Goal: Task Accomplishment & Management: Manage account settings

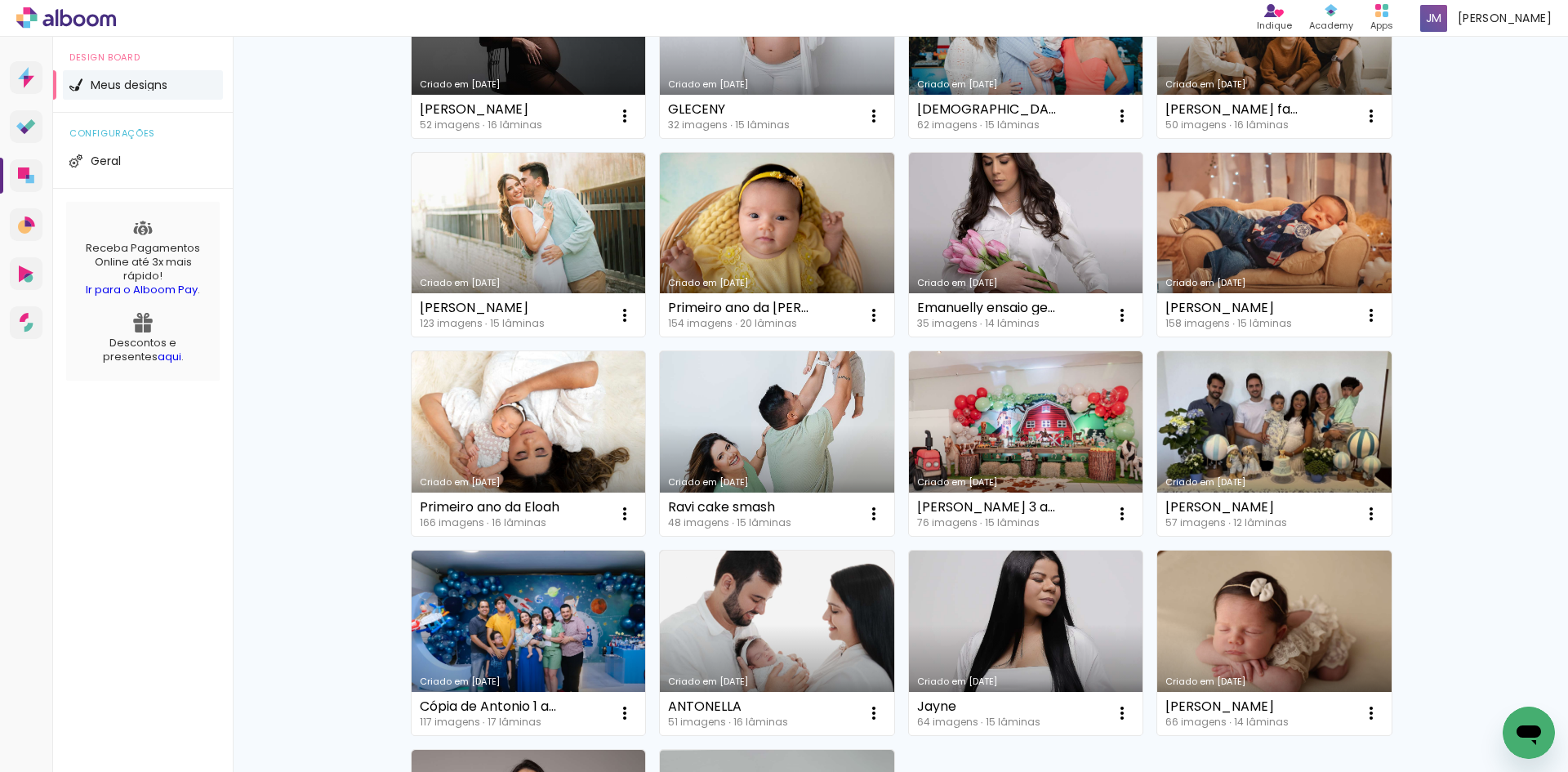
scroll to position [1002, 0]
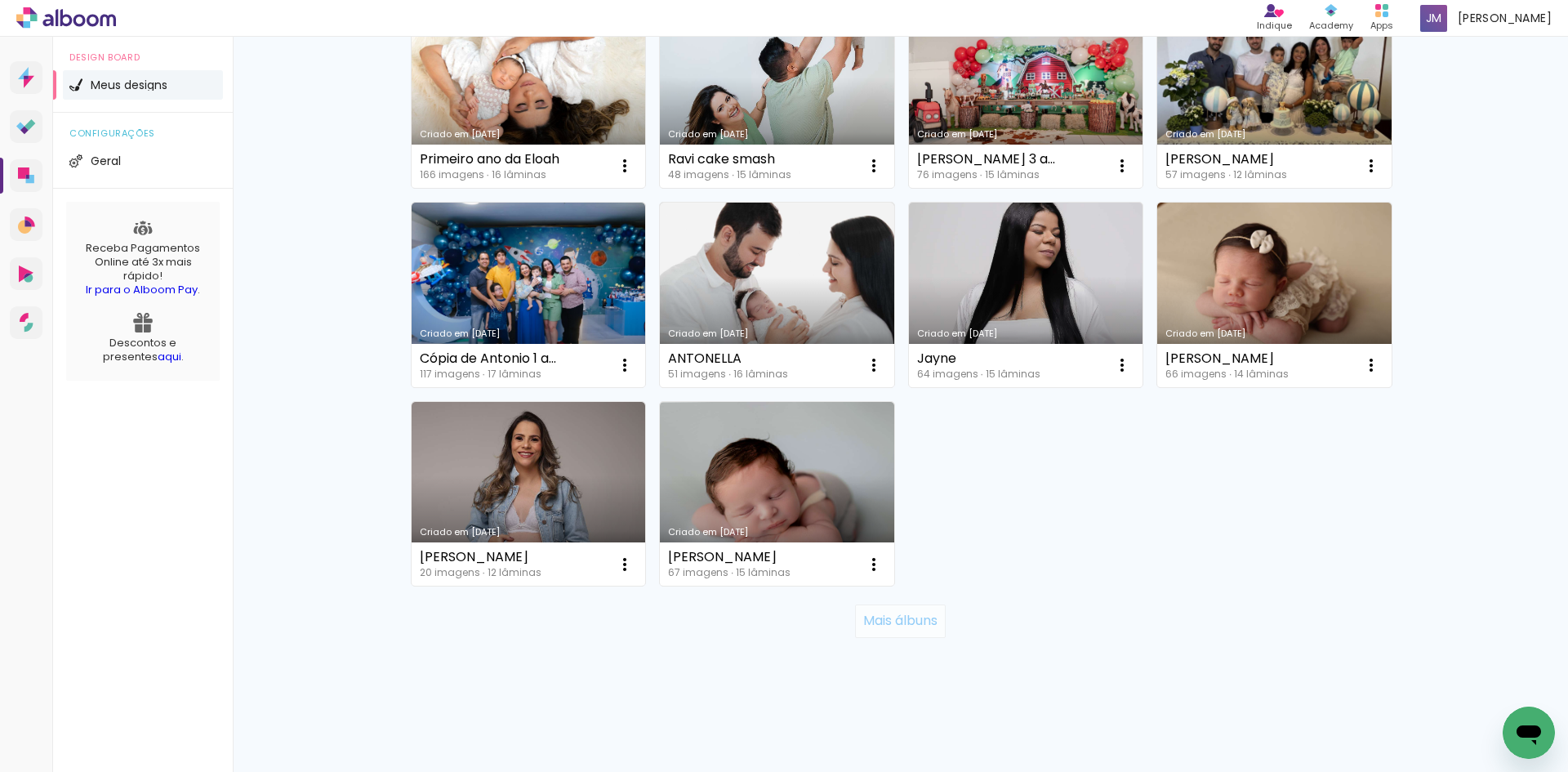
click at [0, 0] on slot "Mais álbuns" at bounding box center [0, 0] width 0 height 0
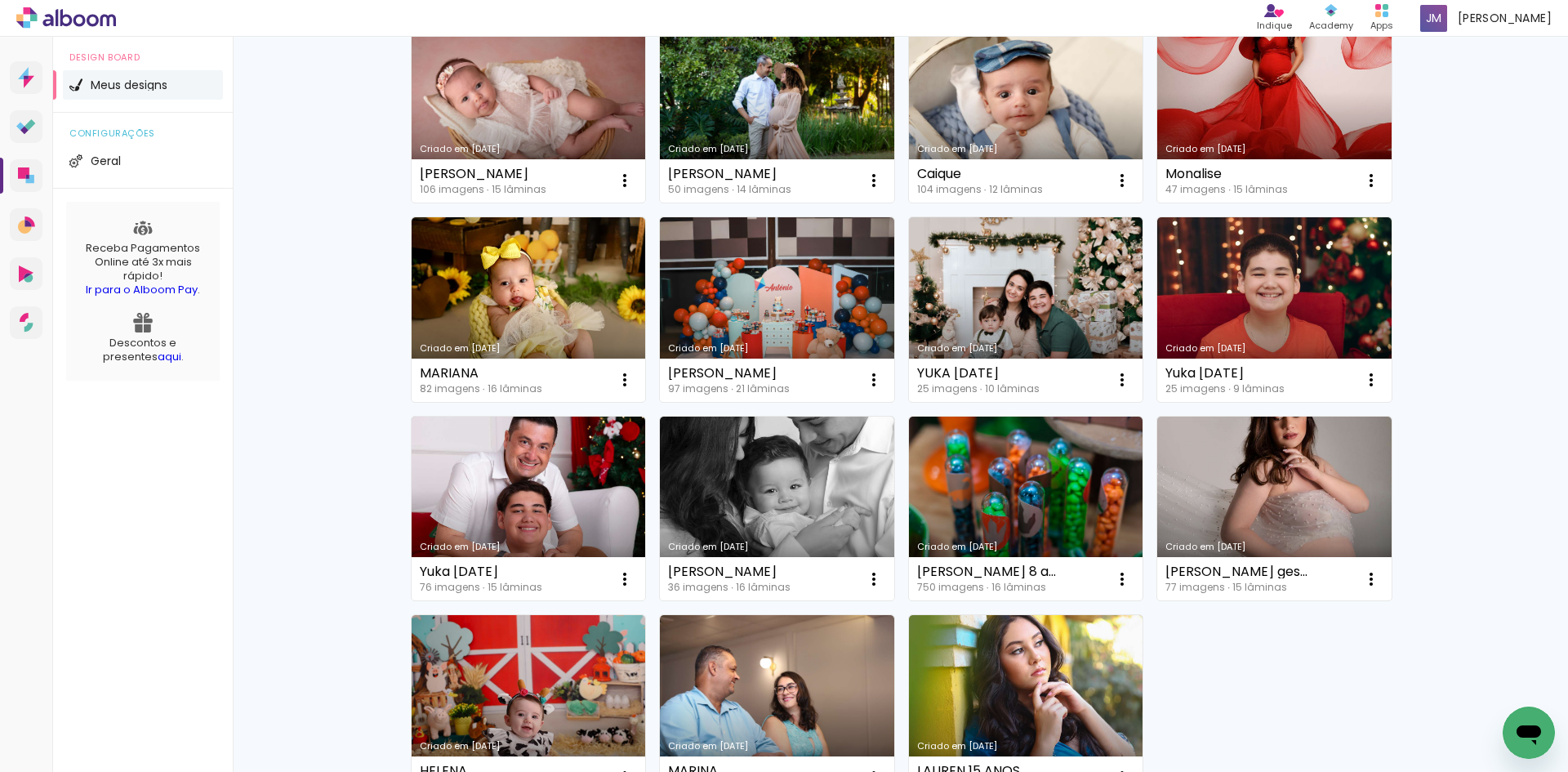
scroll to position [2195, 0]
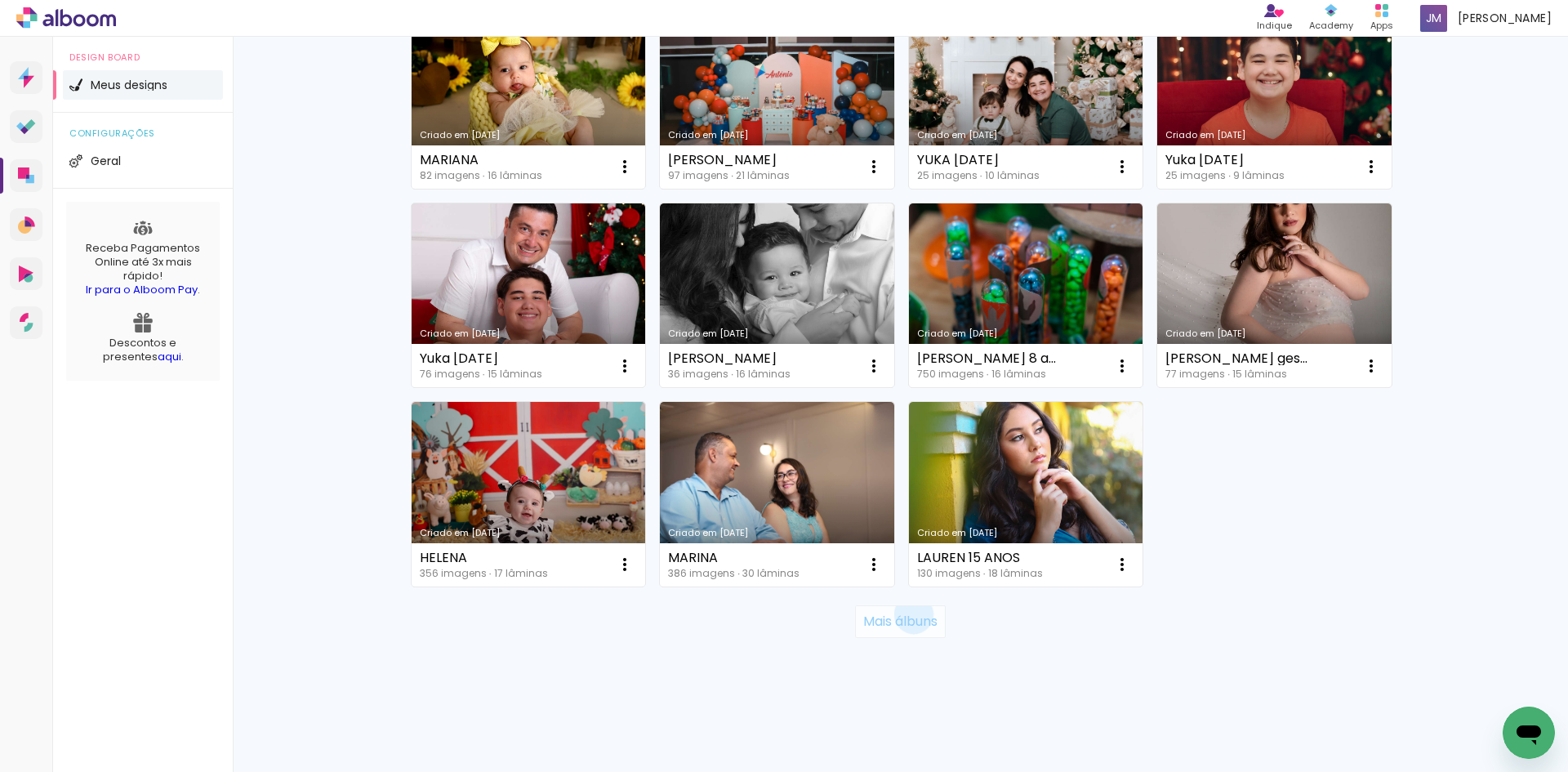
click at [0, 0] on slot "Mais álbuns" at bounding box center [0, 0] width 0 height 0
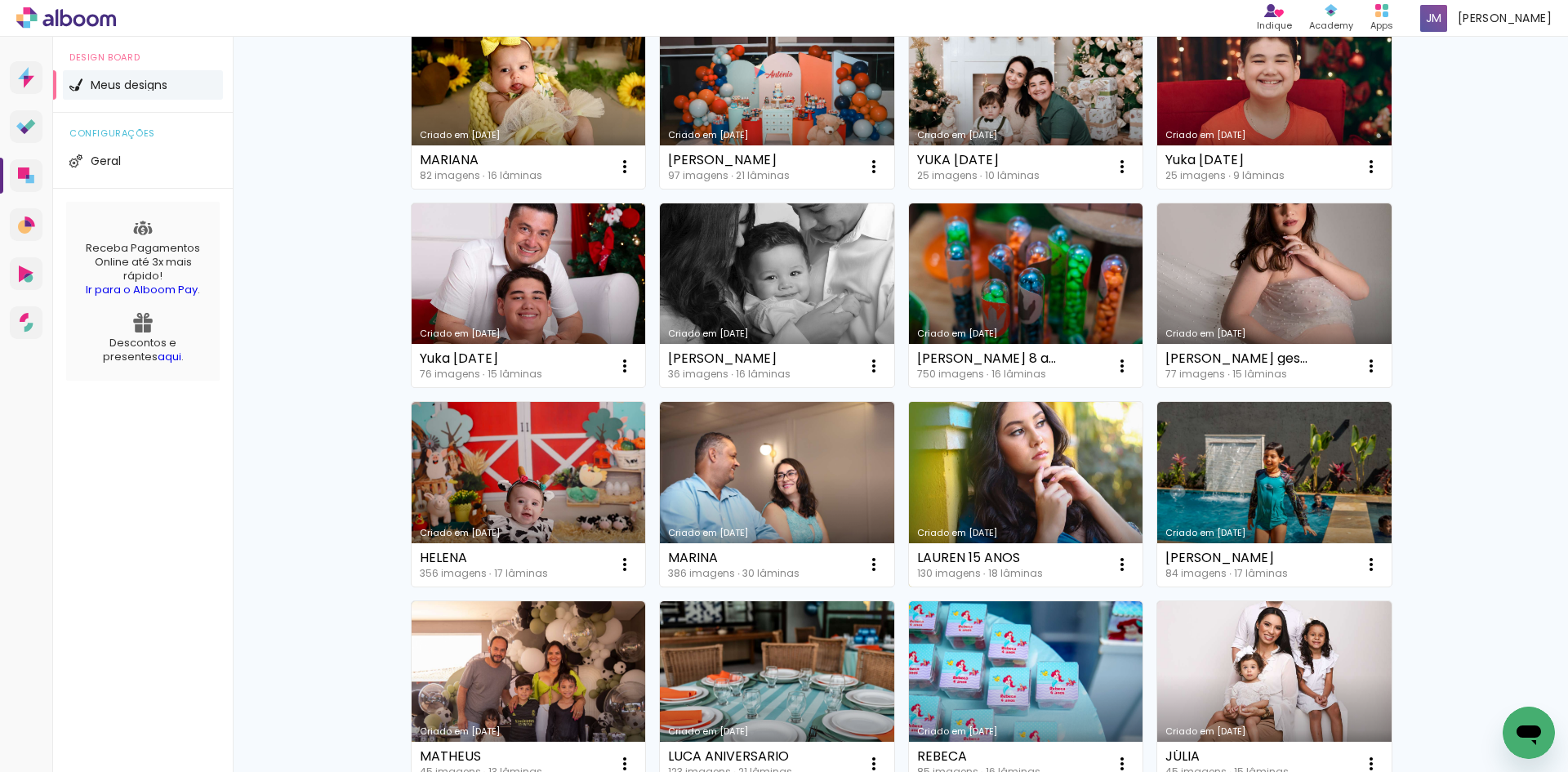
scroll to position [2759, 0]
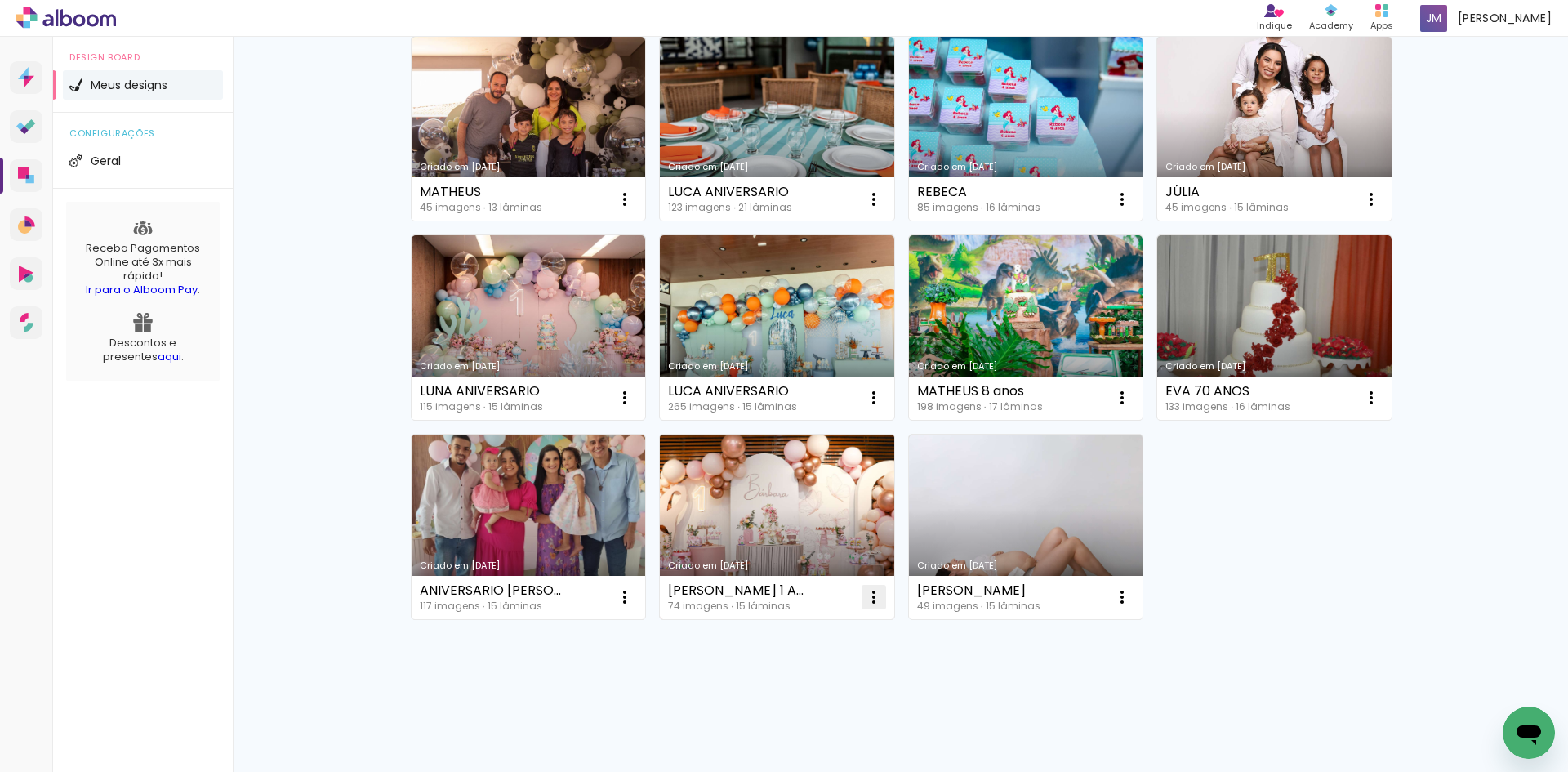
click at [864, 601] on iron-icon at bounding box center [874, 597] width 20 height 20
click at [802, 702] on paper-item "Excluir" at bounding box center [802, 705] width 161 height 32
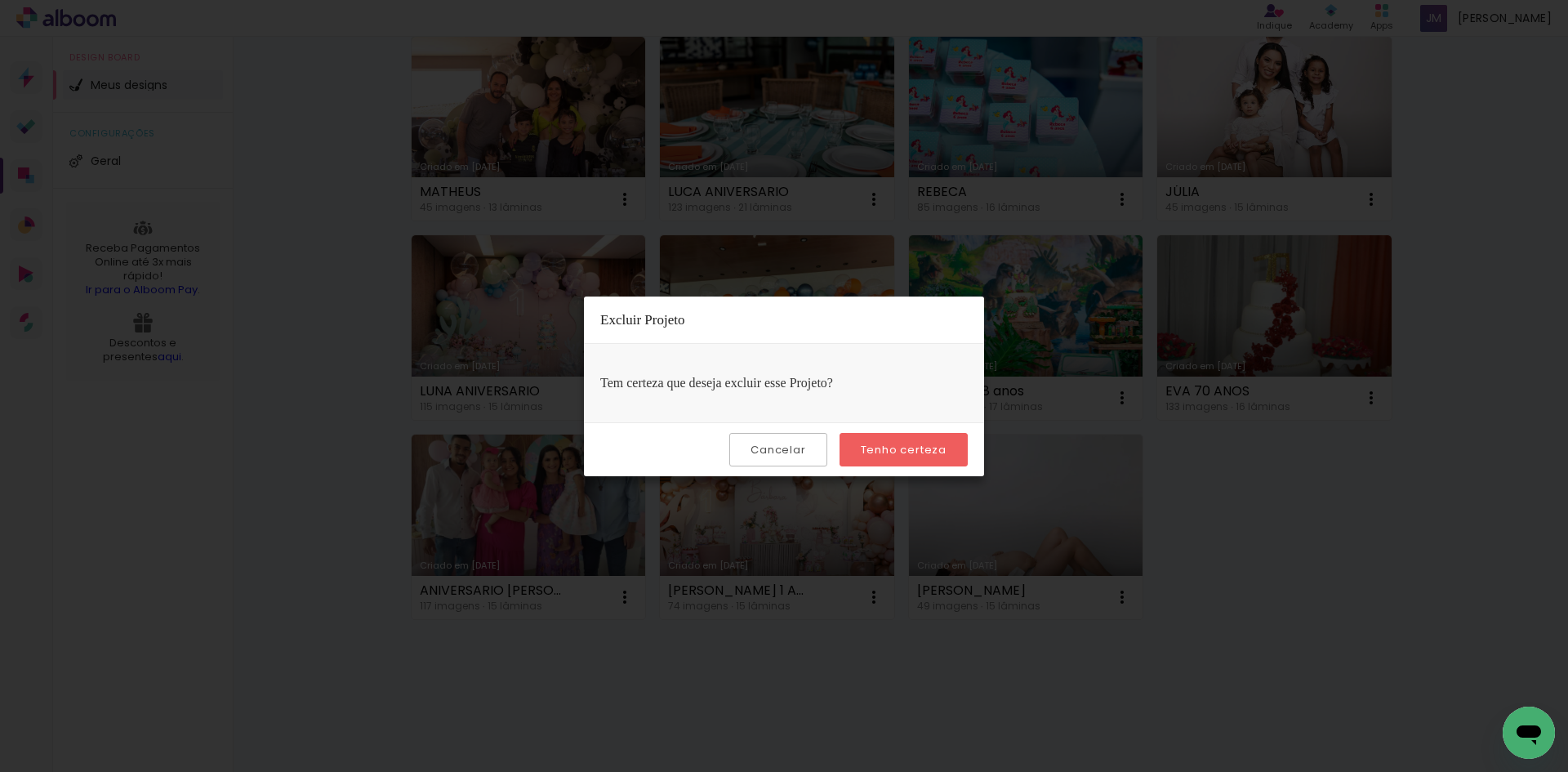
click at [0, 0] on slot "Tenho certeza" at bounding box center [0, 0] width 0 height 0
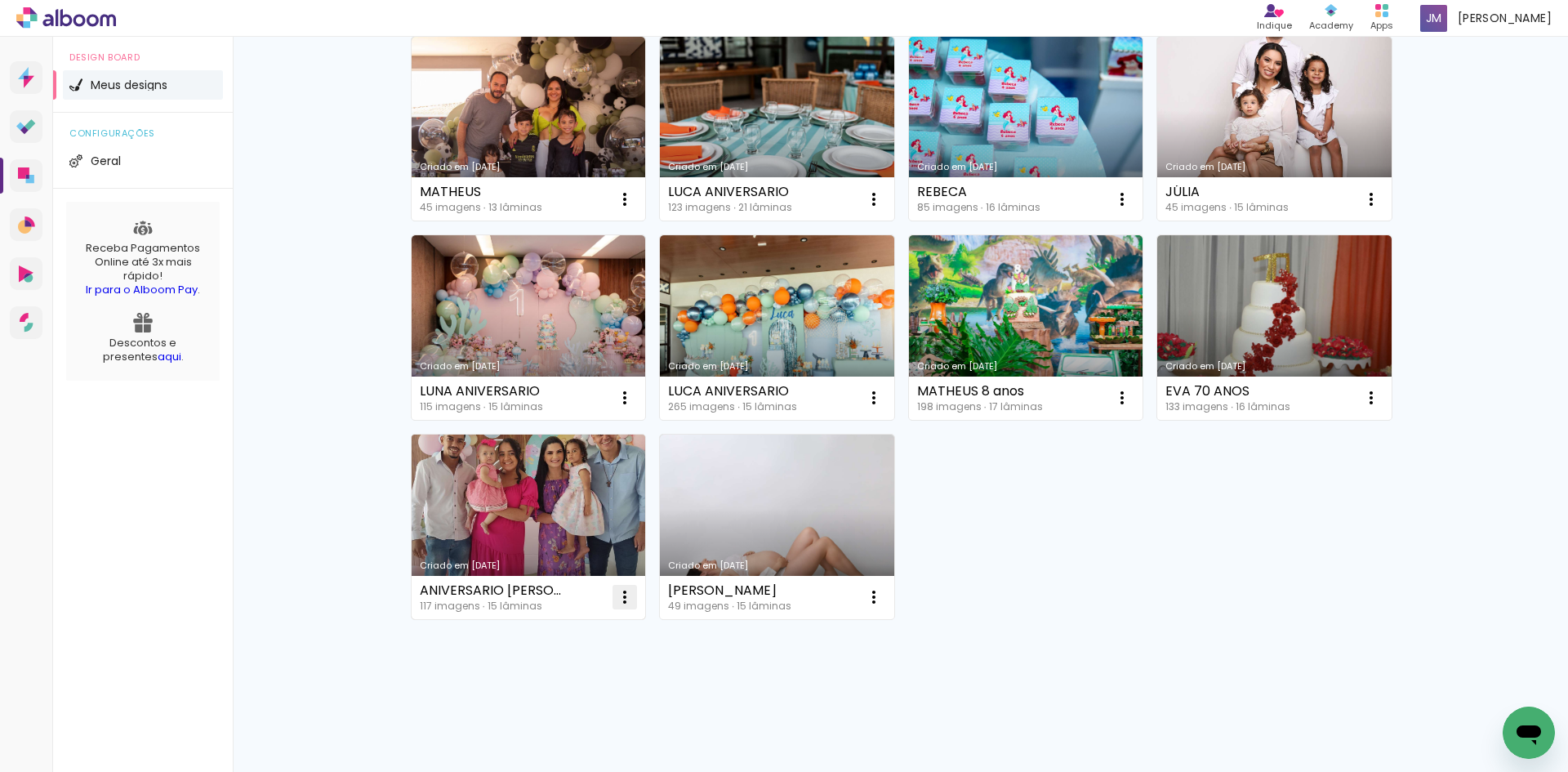
click at [615, 601] on iron-icon at bounding box center [625, 597] width 20 height 20
click at [587, 706] on paper-item "Excluir" at bounding box center [554, 705] width 161 height 32
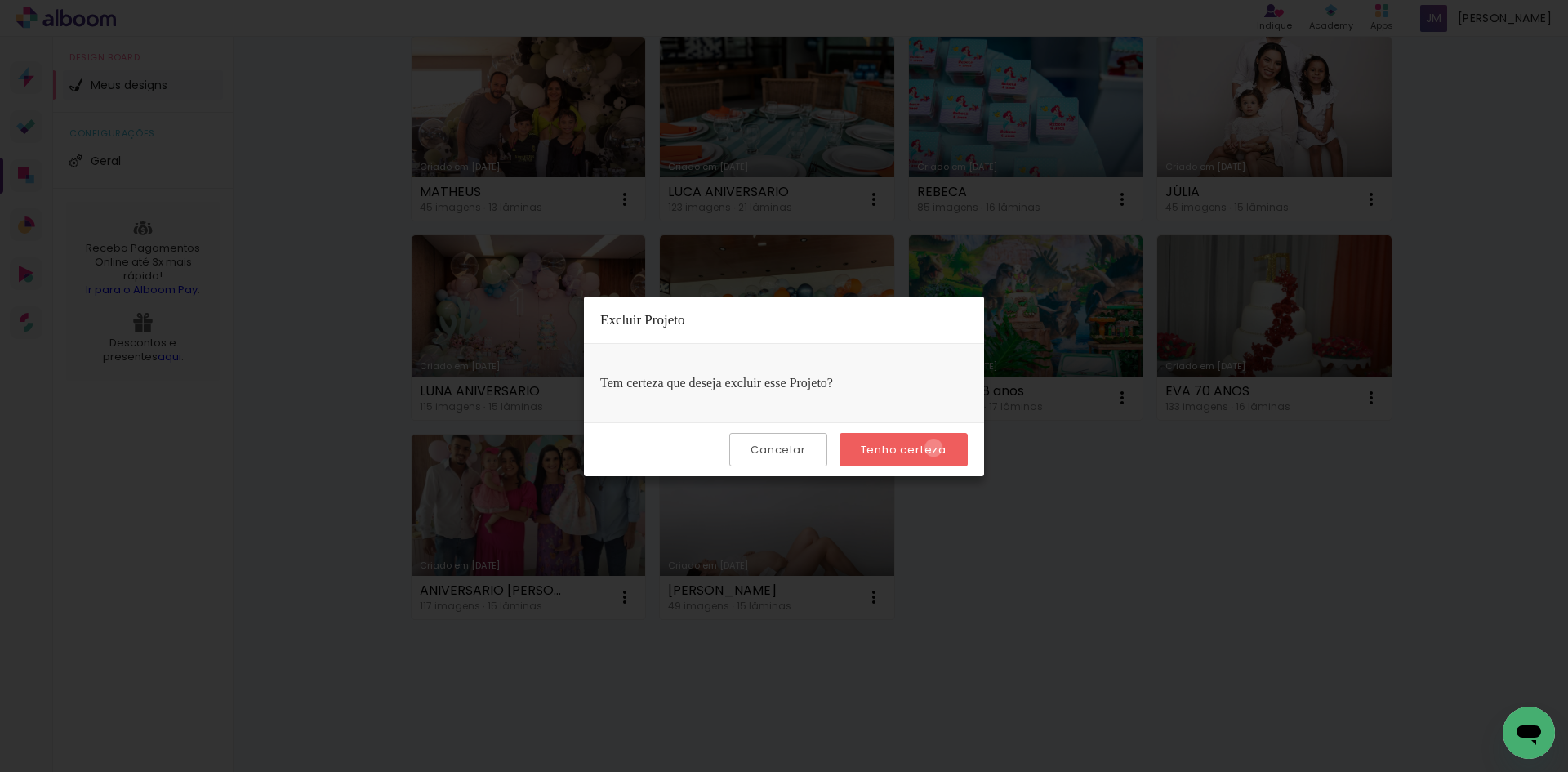
click at [0, 0] on slot "Tenho certeza" at bounding box center [0, 0] width 0 height 0
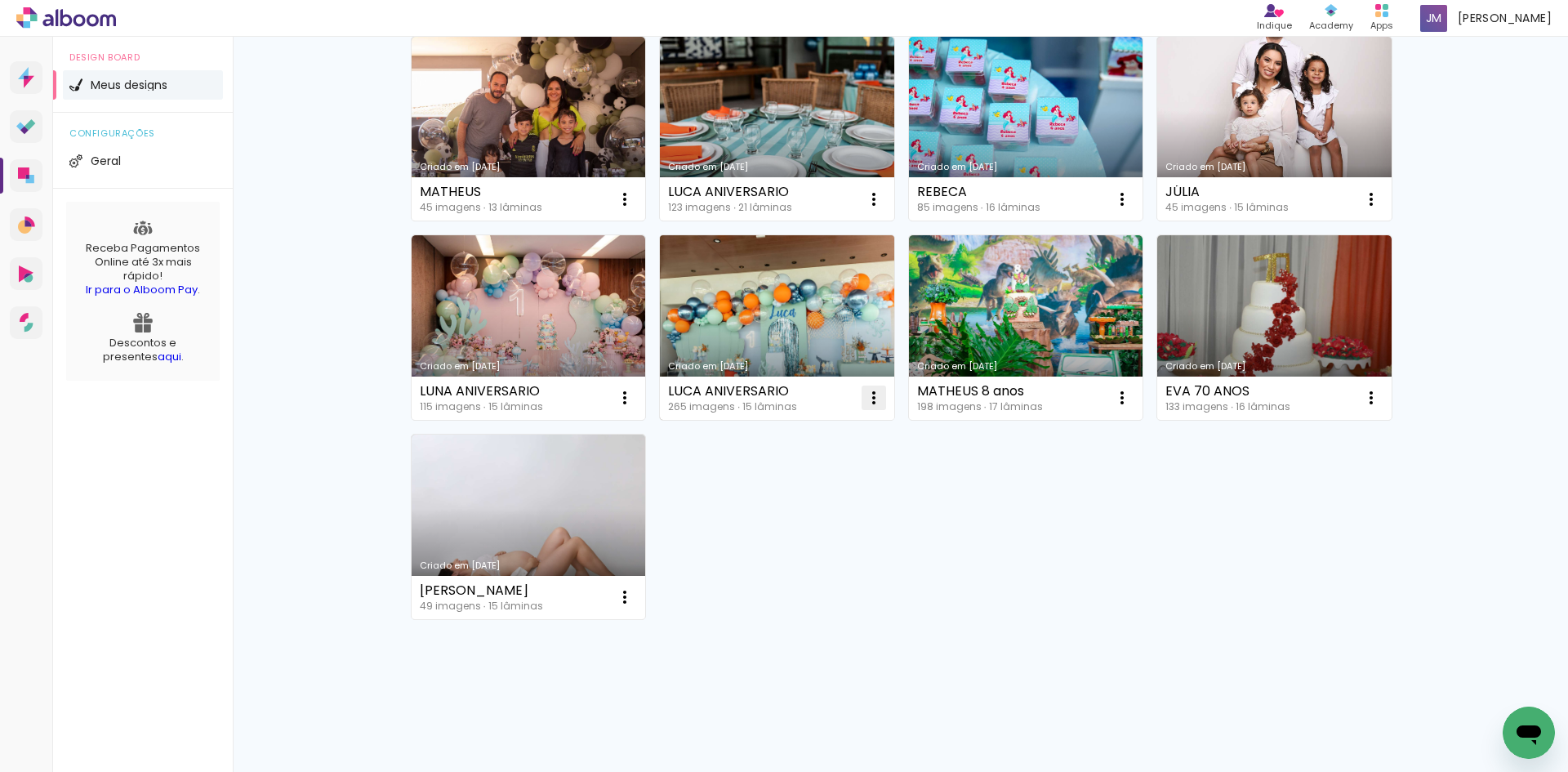
click at [872, 405] on iron-icon at bounding box center [874, 398] width 20 height 20
click at [816, 508] on paper-item "Excluir" at bounding box center [802, 505] width 161 height 32
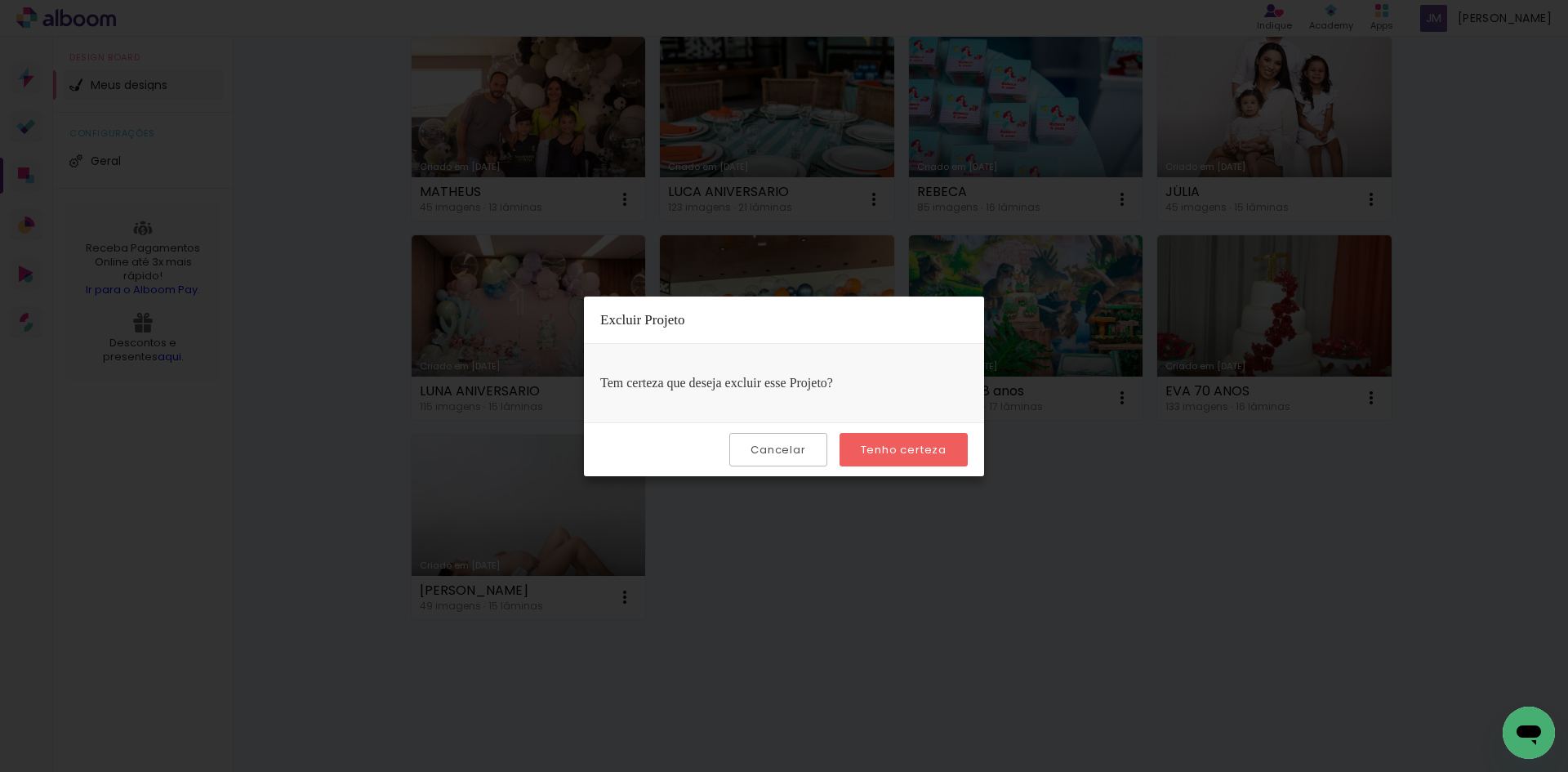
click at [900, 438] on paper-button "Tenho certeza" at bounding box center [903, 449] width 128 height 33
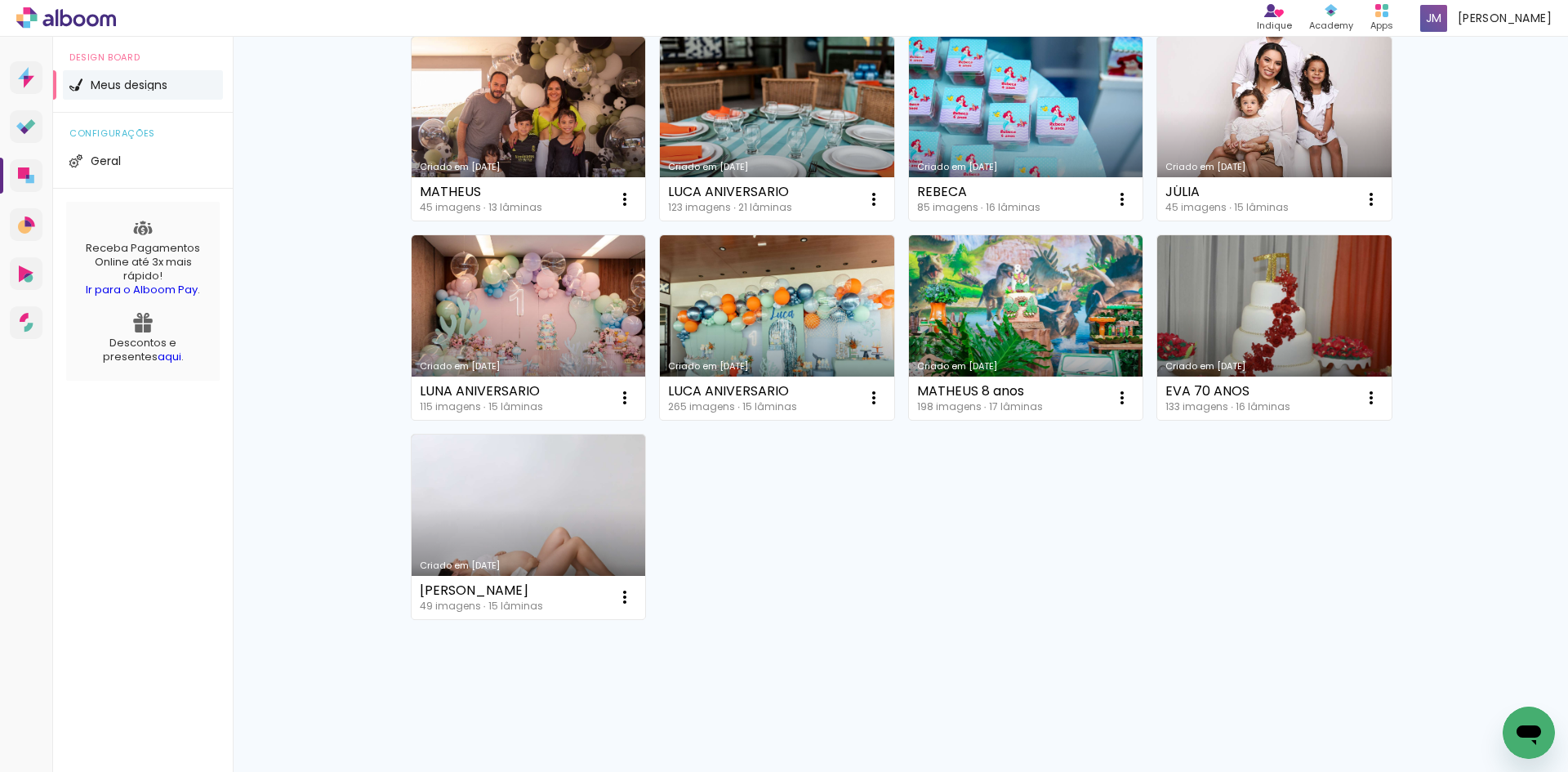
scroll to position [2560, 0]
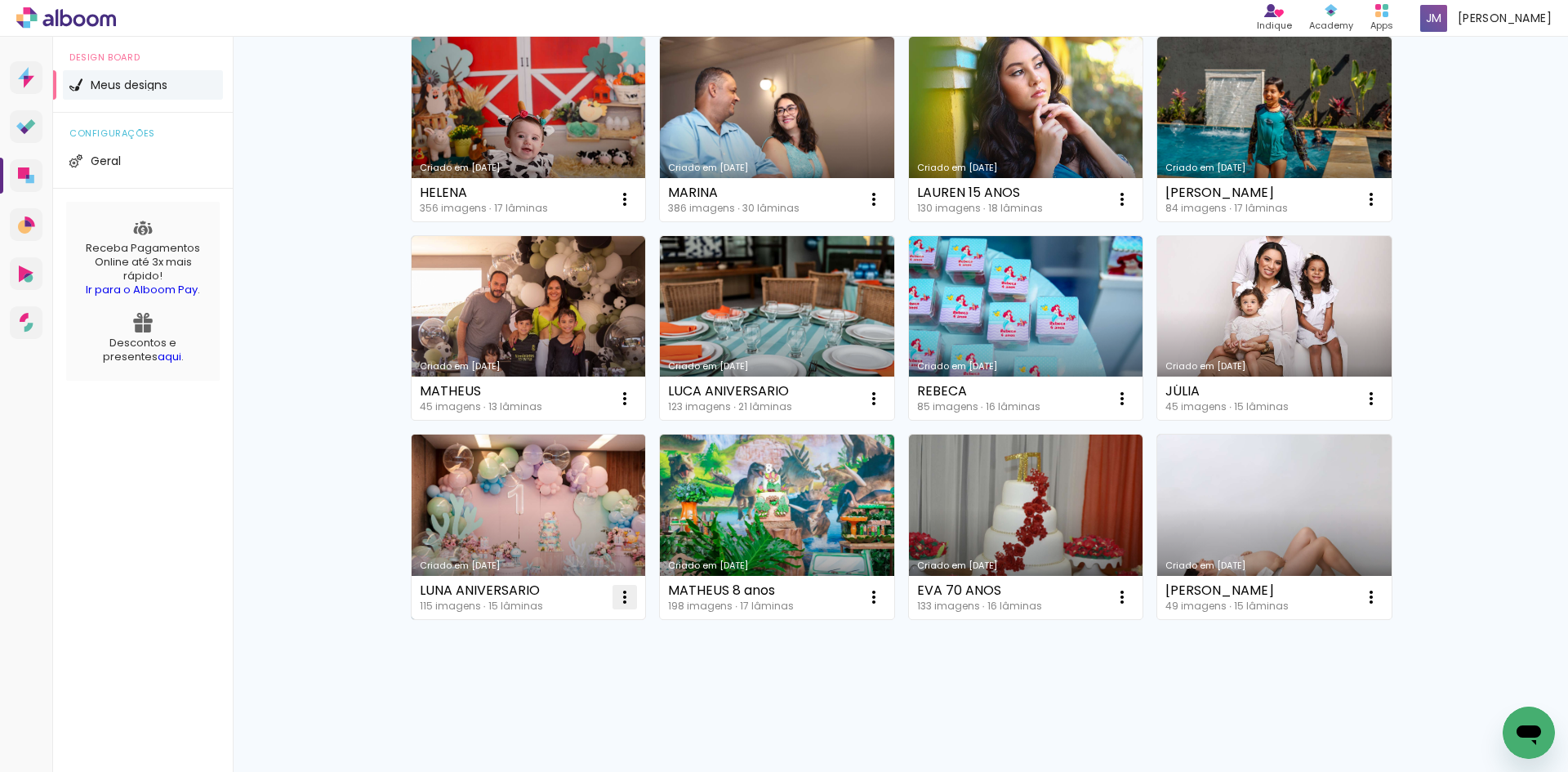
click at [615, 596] on iron-icon at bounding box center [625, 597] width 20 height 20
click at [580, 709] on paper-item "Excluir" at bounding box center [554, 705] width 161 height 32
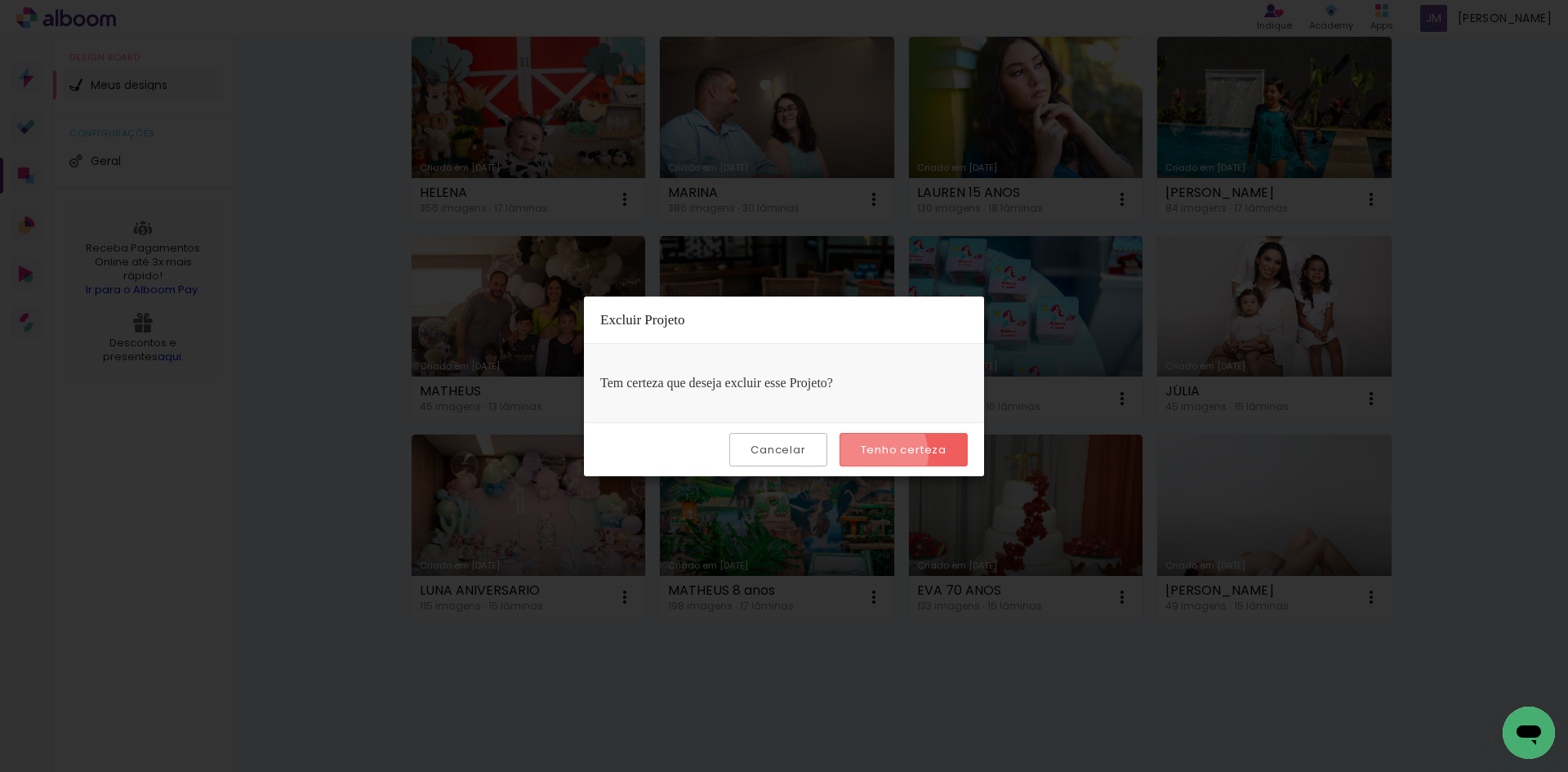
click at [0, 0] on slot "Tenho certeza" at bounding box center [0, 0] width 0 height 0
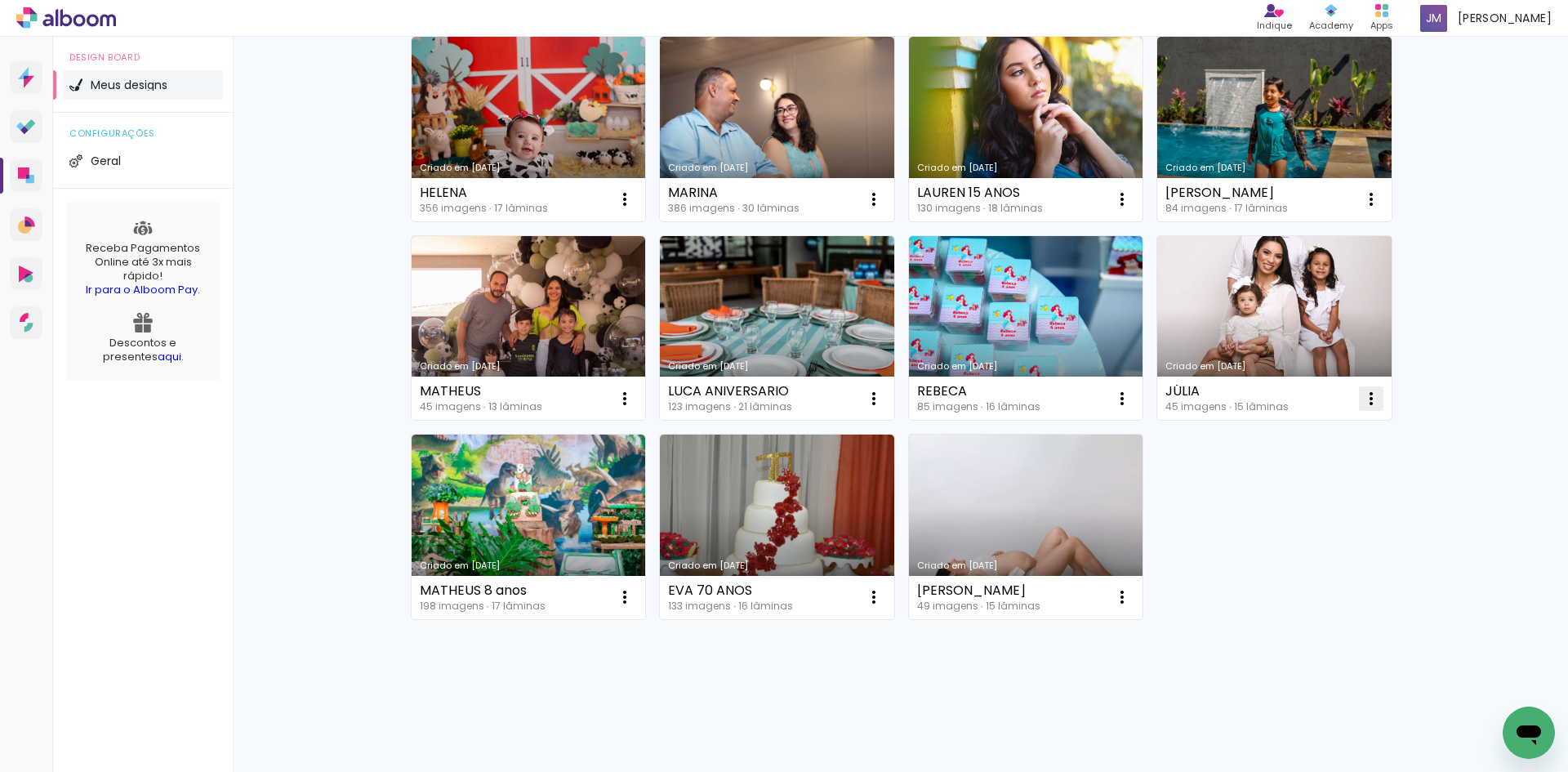
click at [1371, 392] on iron-icon at bounding box center [1371, 399] width 20 height 20
click at [1266, 513] on span "Excluir" at bounding box center [1273, 506] width 35 height 12
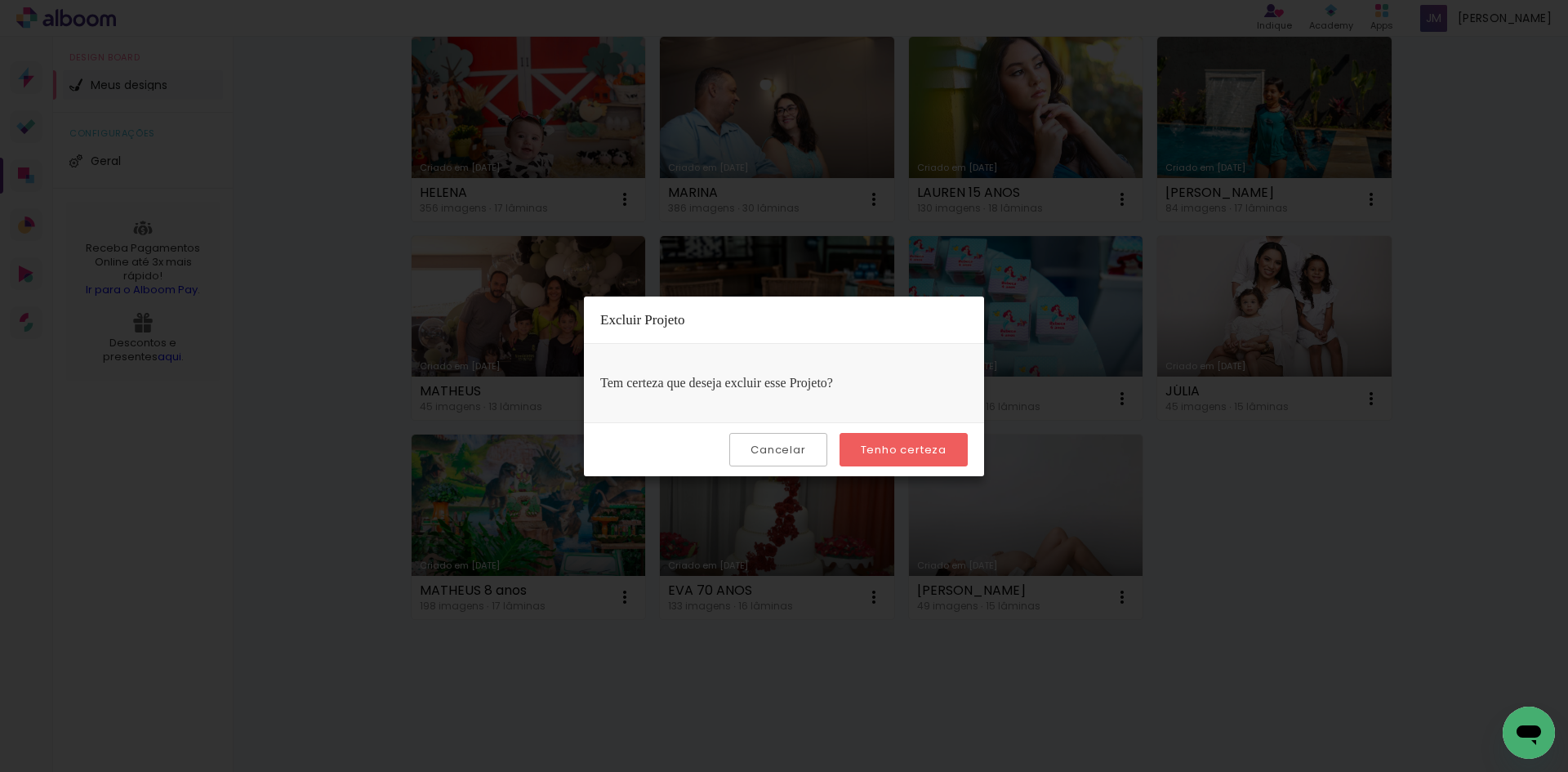
click at [0, 0] on slot "Tenho certeza" at bounding box center [0, 0] width 0 height 0
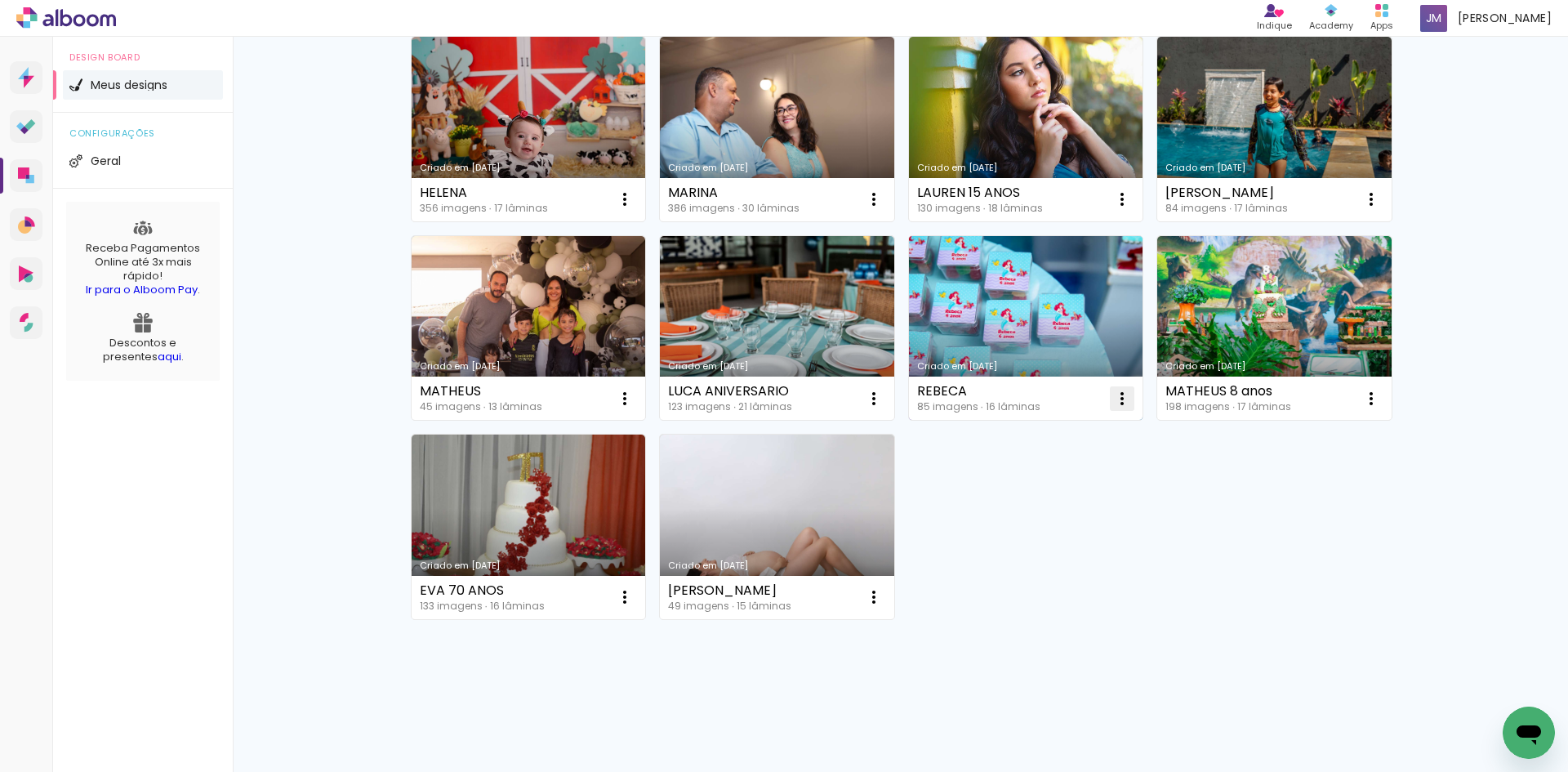
click at [1118, 390] on iron-icon at bounding box center [1122, 399] width 20 height 20
click at [1040, 514] on paper-item "Excluir" at bounding box center [1051, 506] width 161 height 32
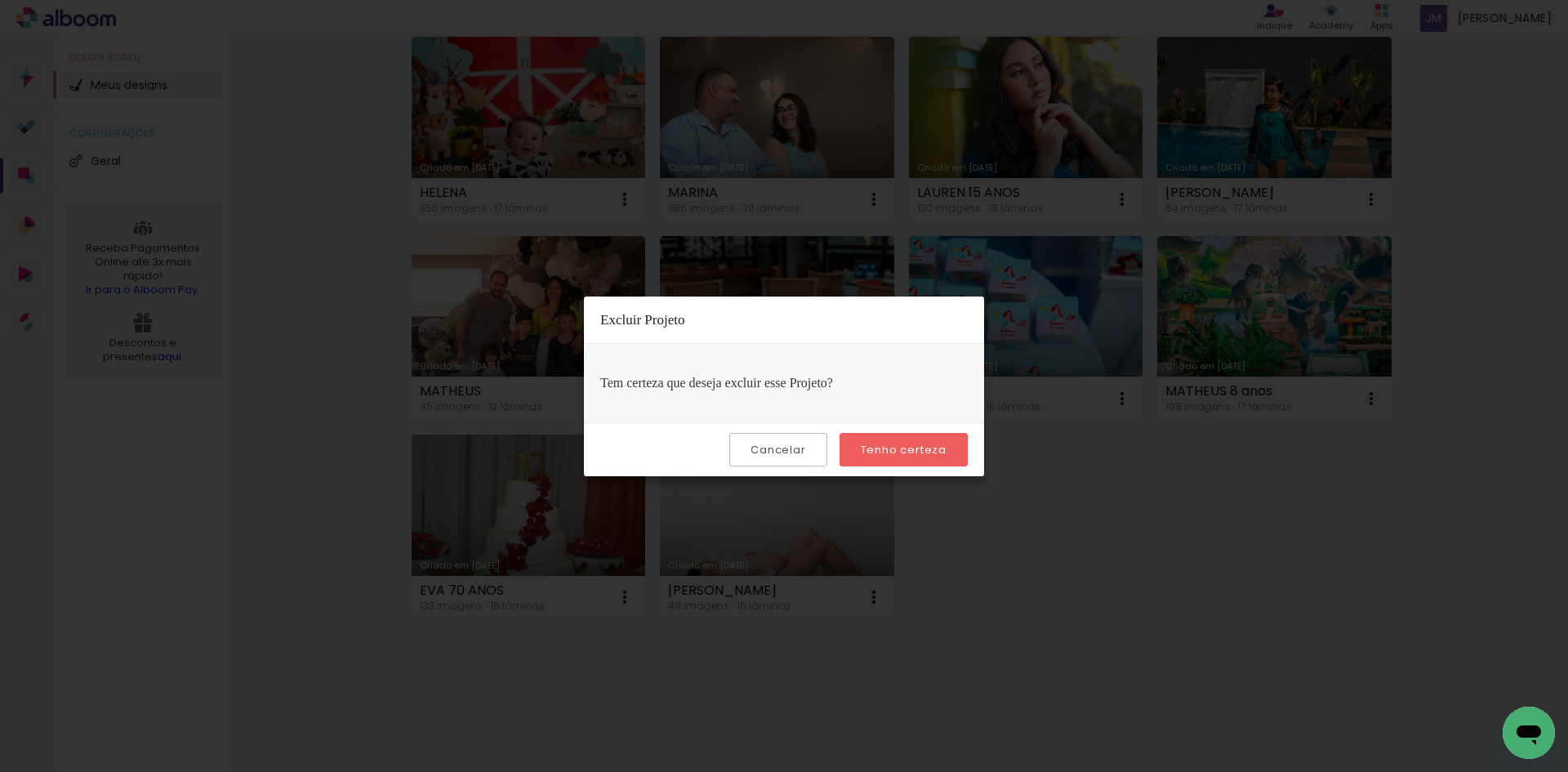
click at [0, 0] on slot "Tenho certeza" at bounding box center [0, 0] width 0 height 0
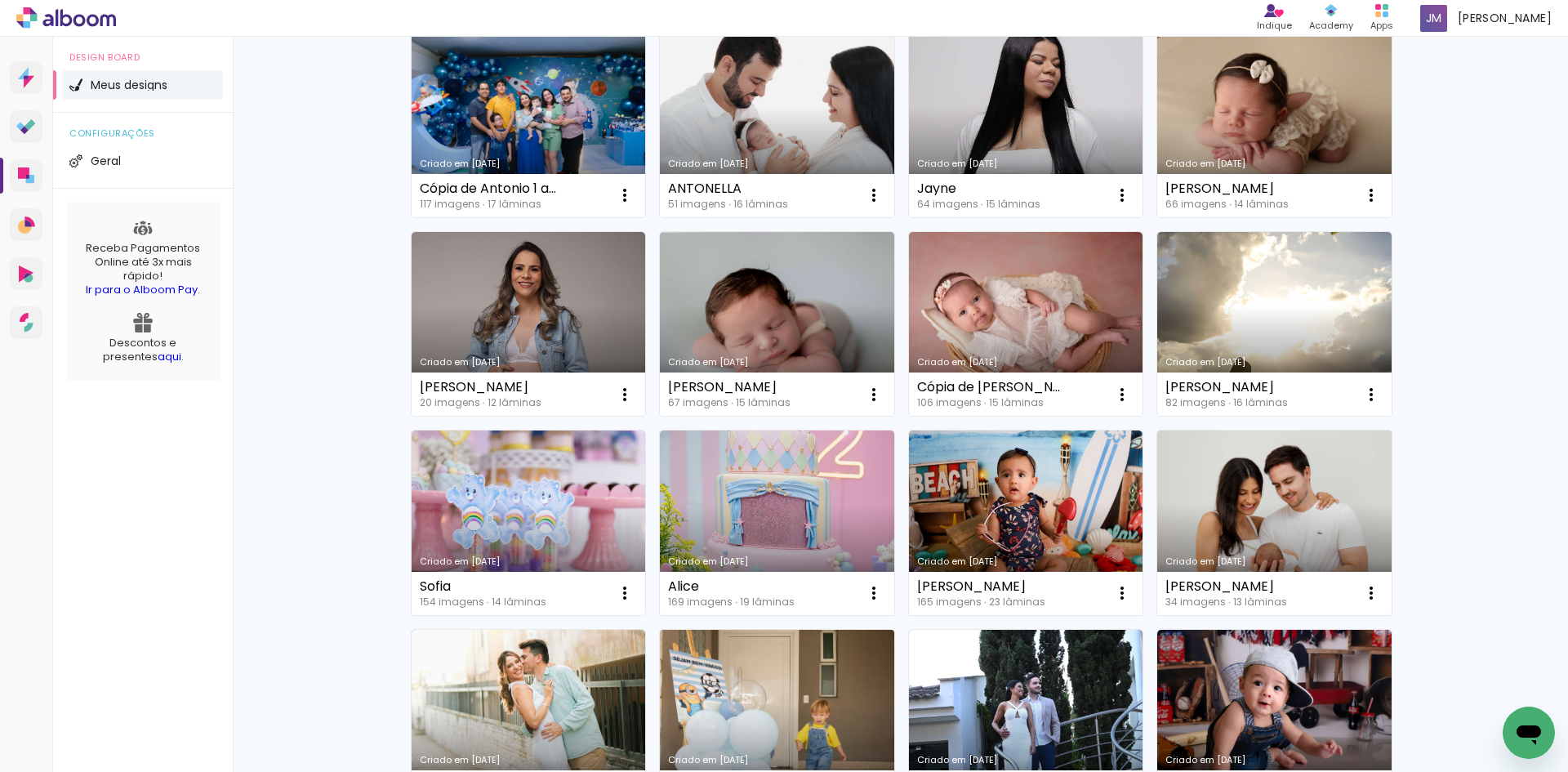
scroll to position [1090, 0]
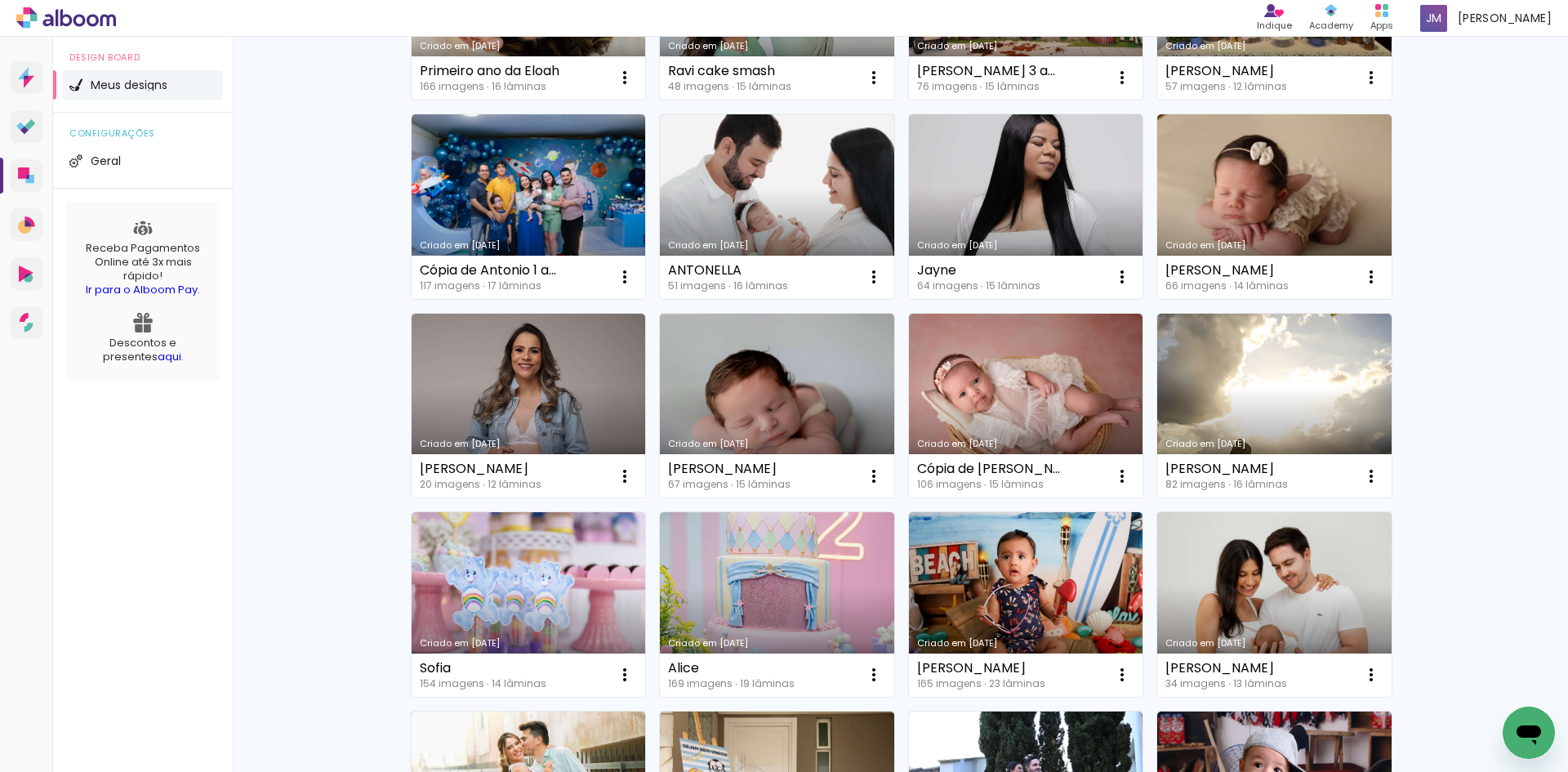
click at [298, 113] on div "Meus designs Crie e gerencie seus designs de álbum Criar um design Criado em [D…" at bounding box center [900, 594] width 1336 height 3295
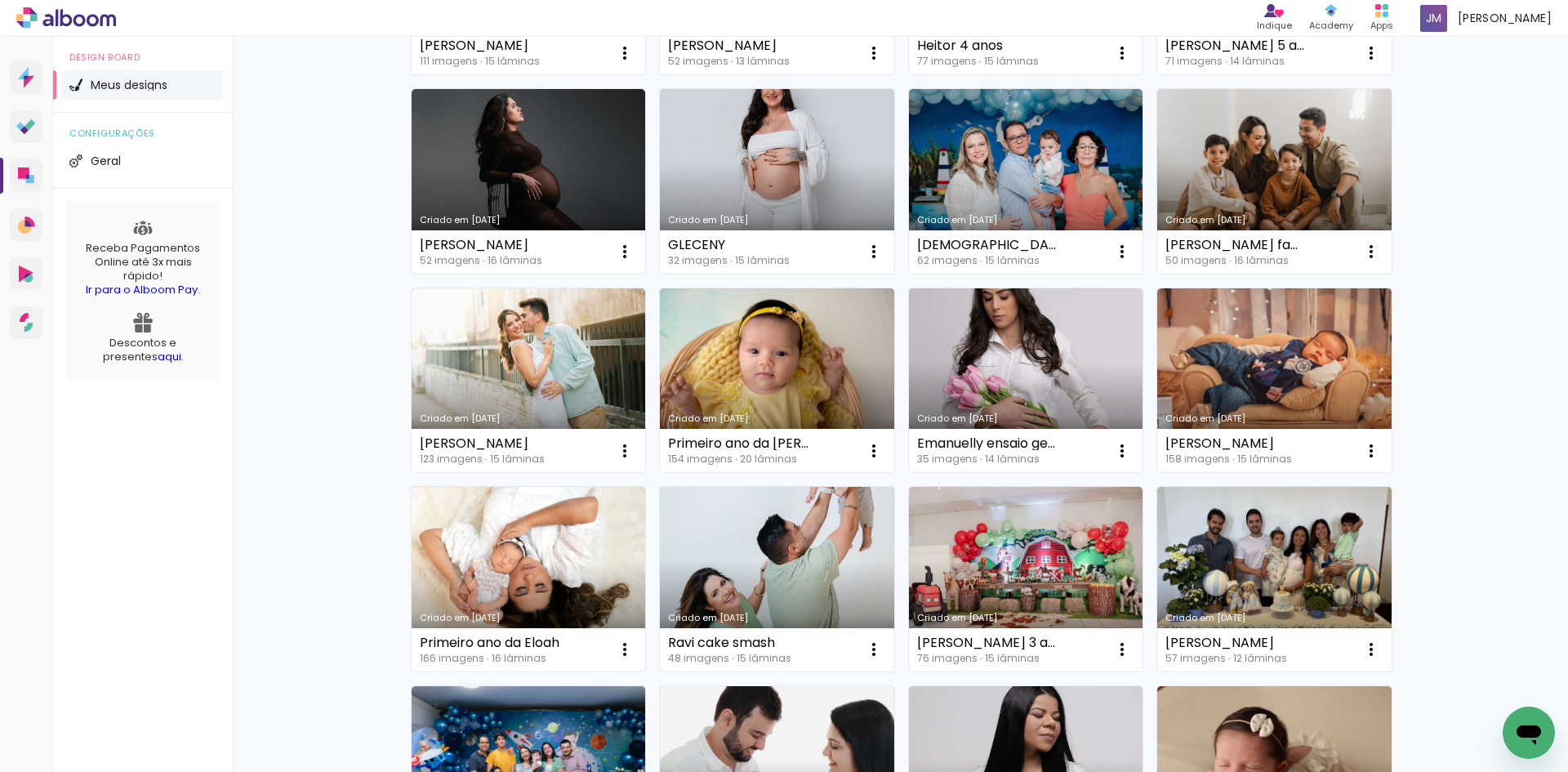
scroll to position [681, 0]
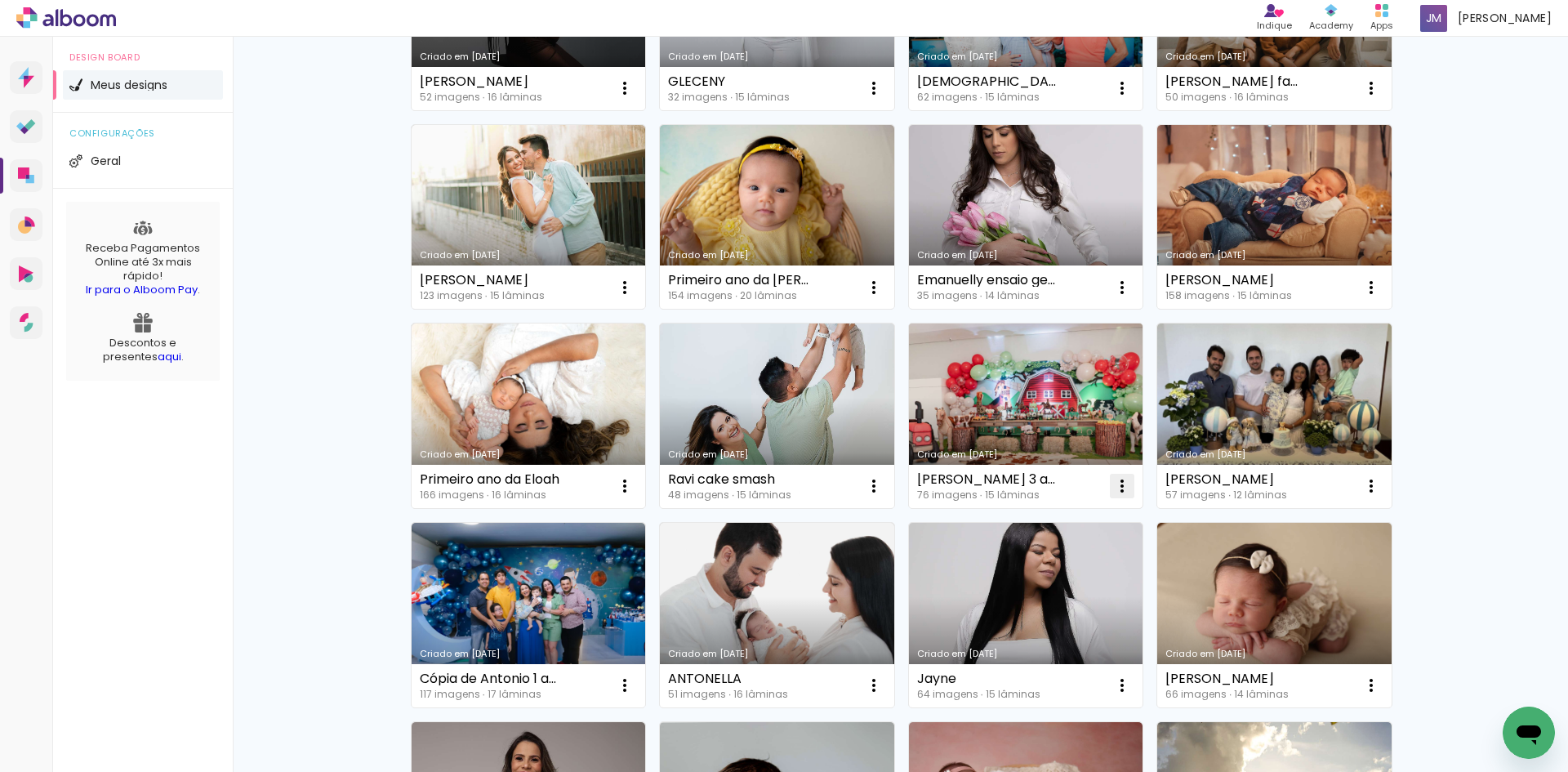
click at [1117, 483] on iron-icon at bounding box center [1122, 486] width 20 height 20
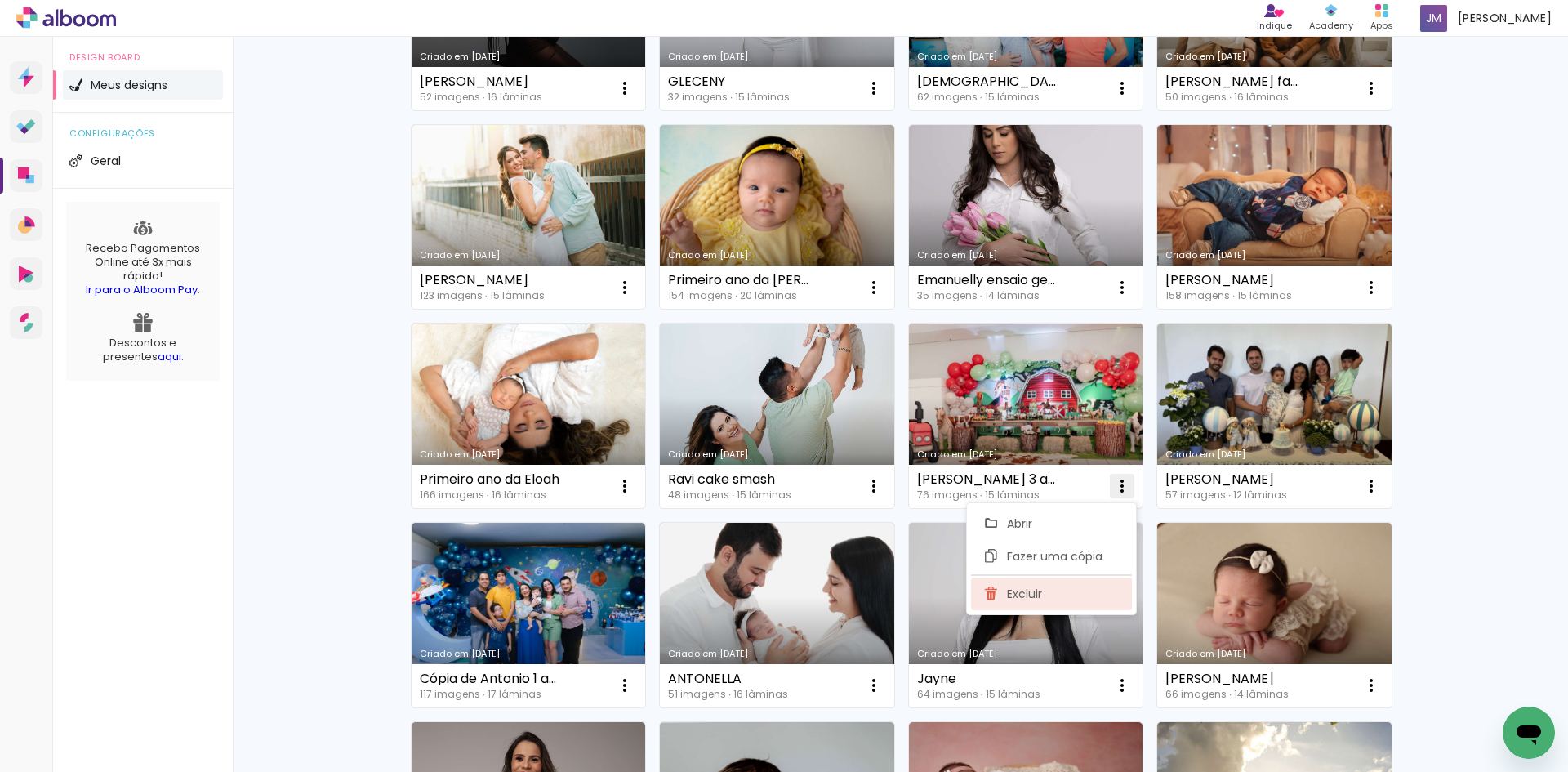
click at [1073, 600] on paper-item "Excluir" at bounding box center [1051, 593] width 161 height 32
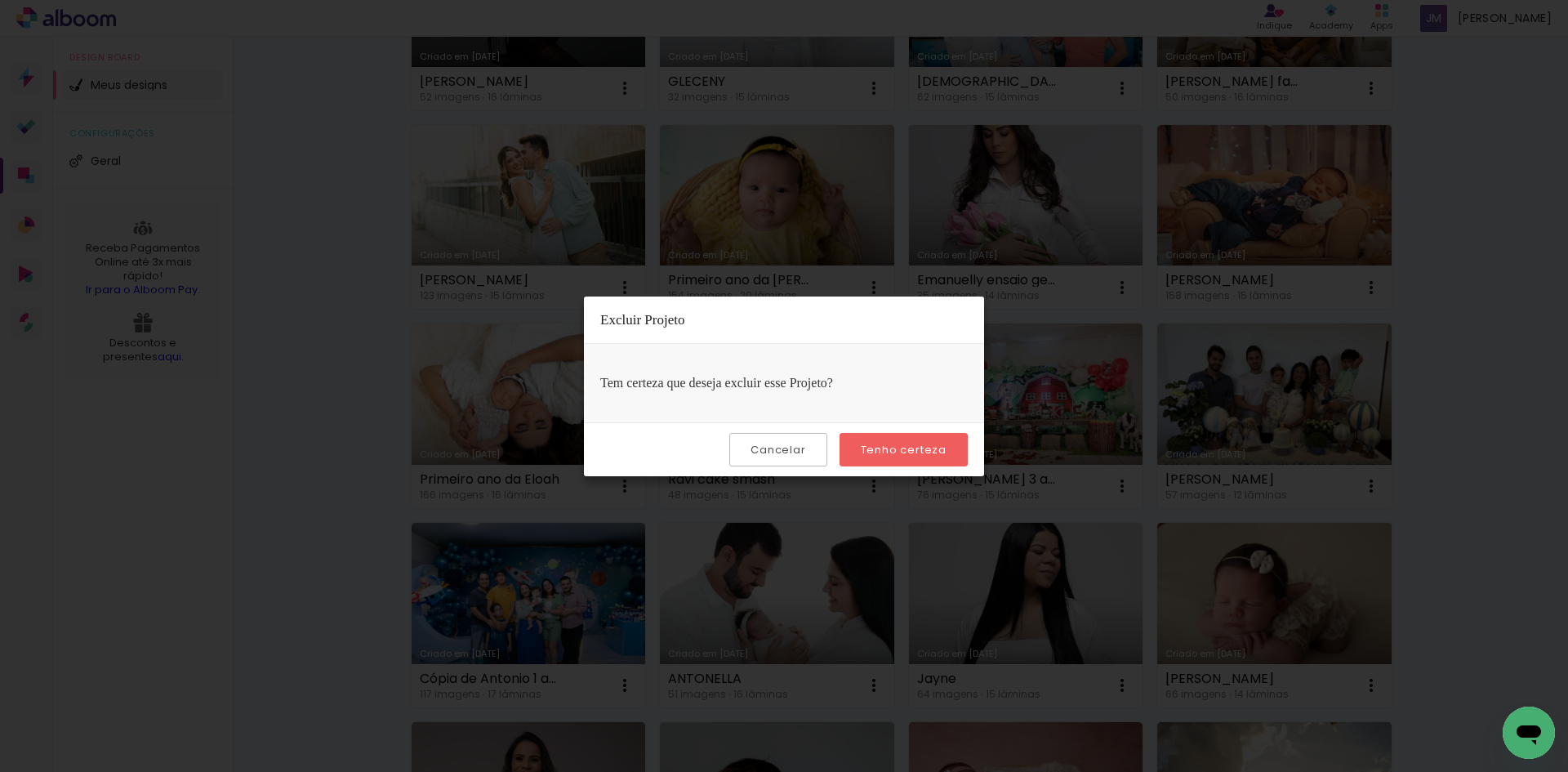
click at [0, 0] on slot "Tenho certeza" at bounding box center [0, 0] width 0 height 0
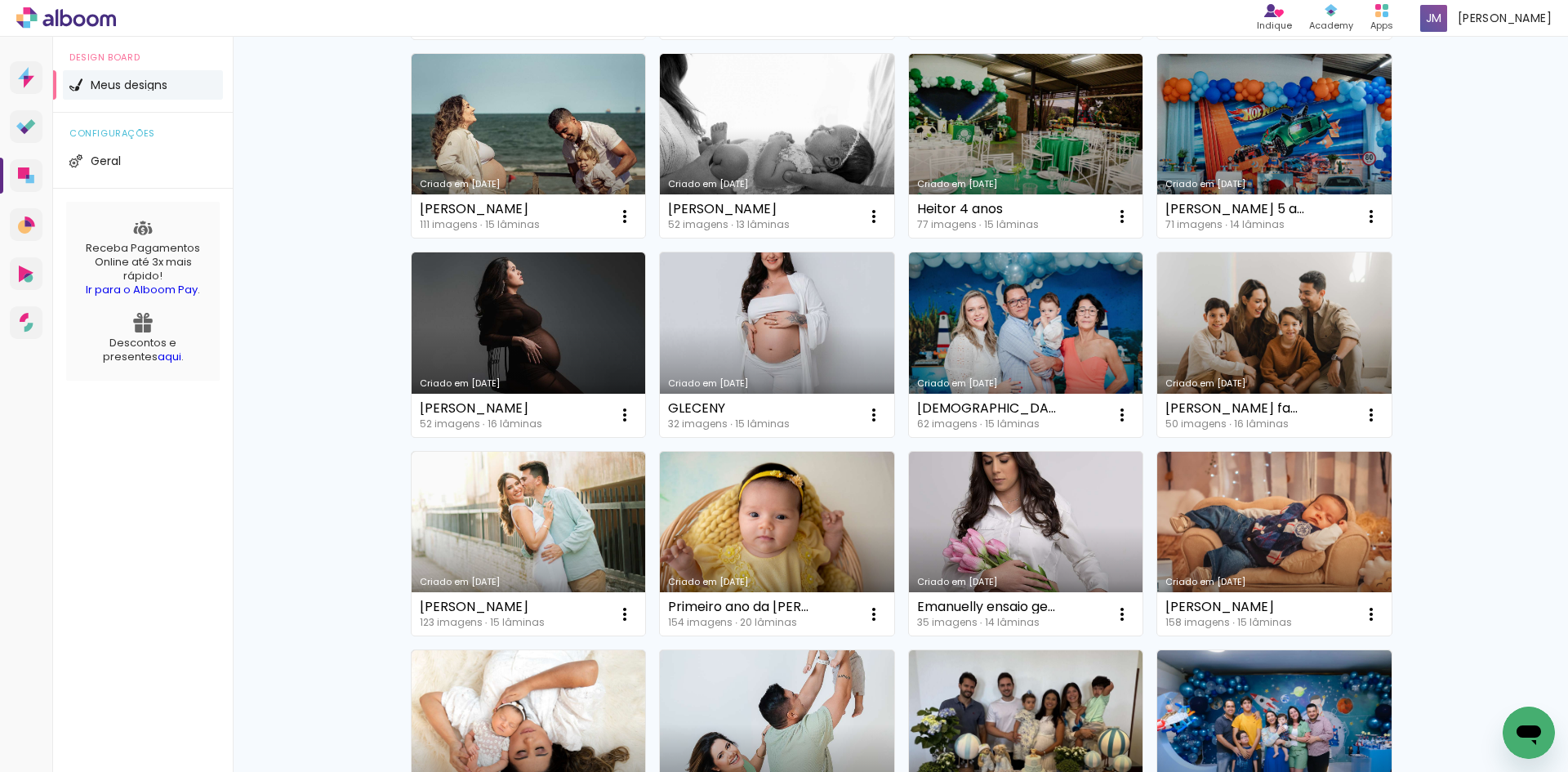
scroll to position [0, 0]
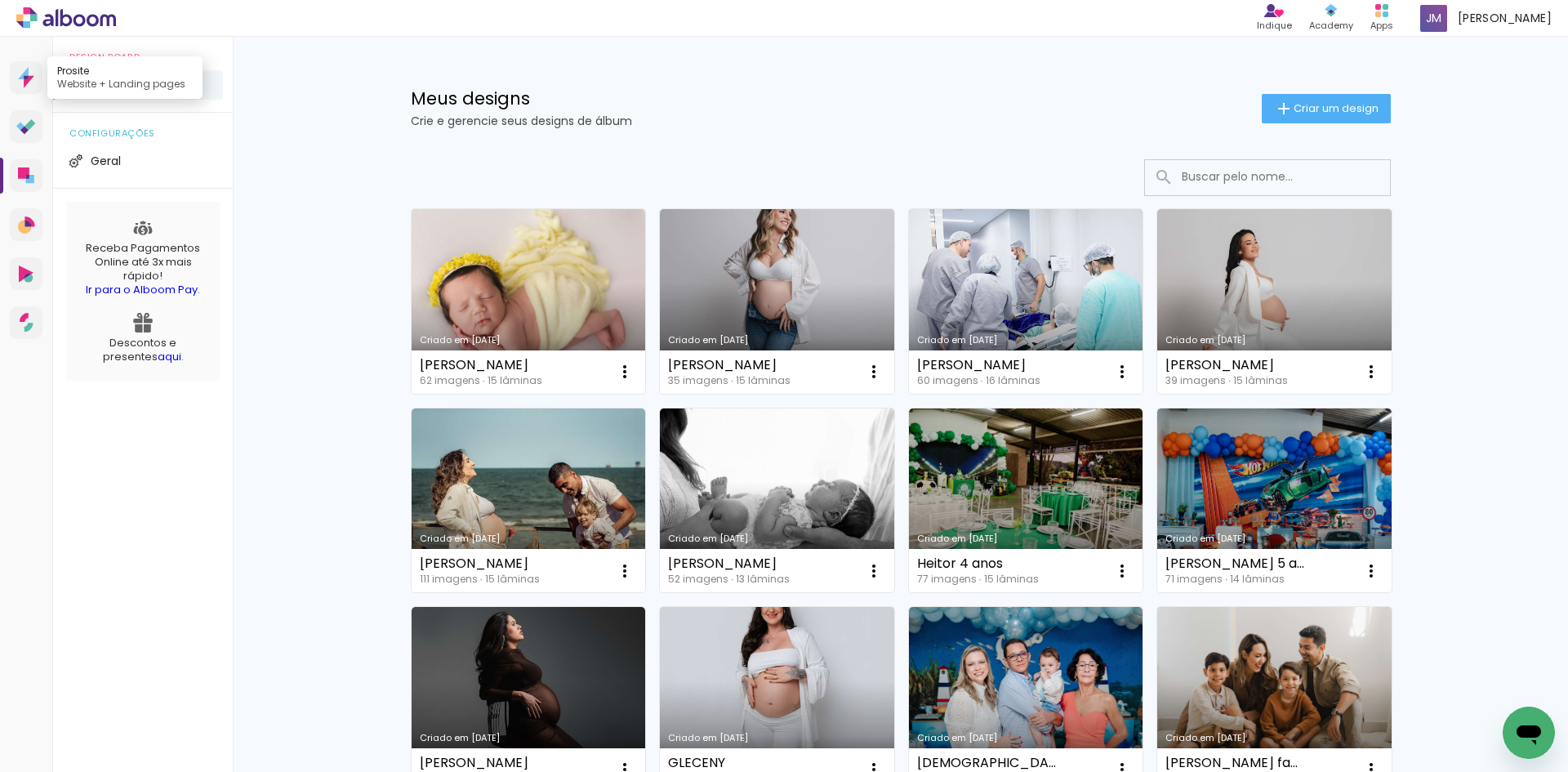
click at [17, 83] on link "Prosite Website + Landing pages" at bounding box center [26, 77] width 32 height 32
